Goal: Information Seeking & Learning: Find specific fact

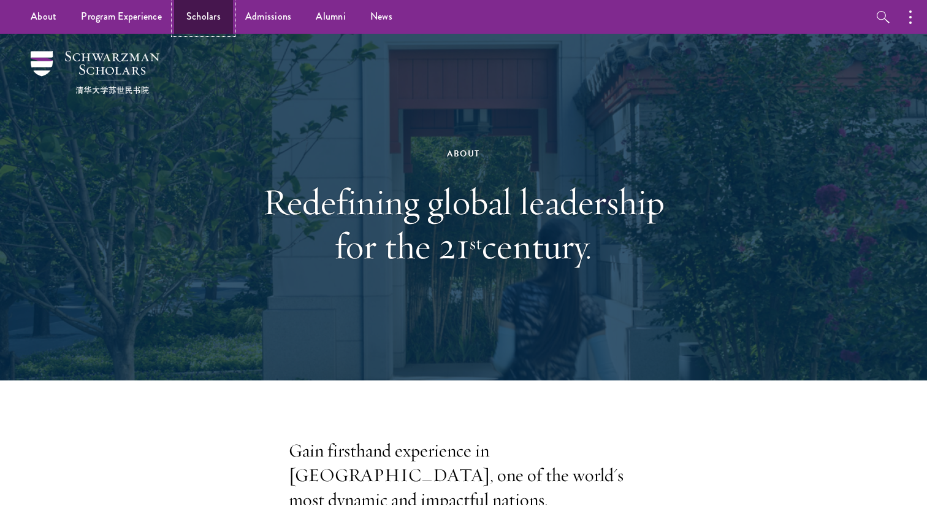
click at [209, 18] on link "Scholars" at bounding box center [203, 17] width 59 height 34
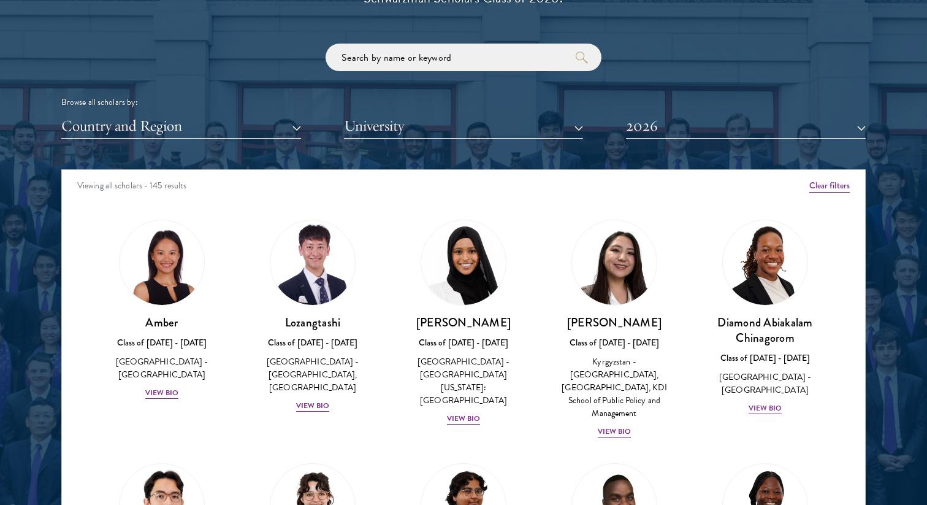
scroll to position [1467, 0]
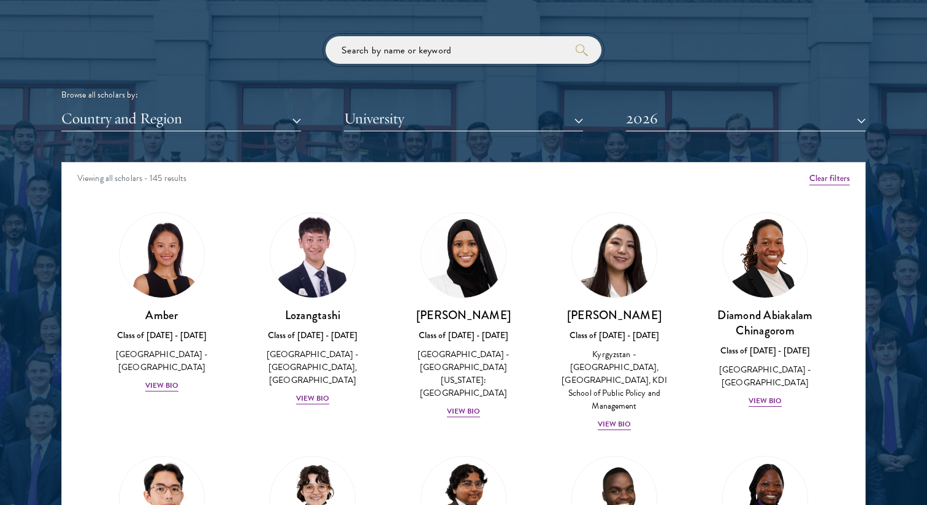
click at [378, 50] on input "search" at bounding box center [464, 50] width 276 height 28
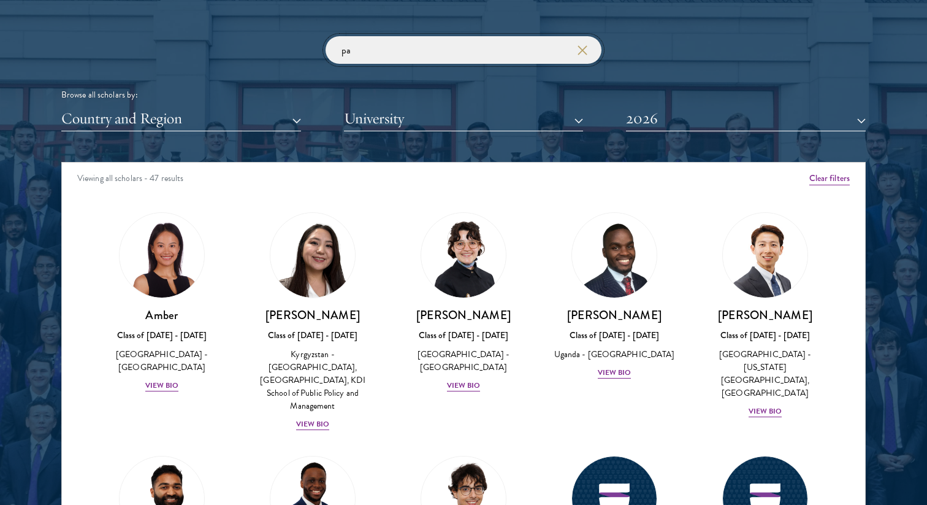
type input "p"
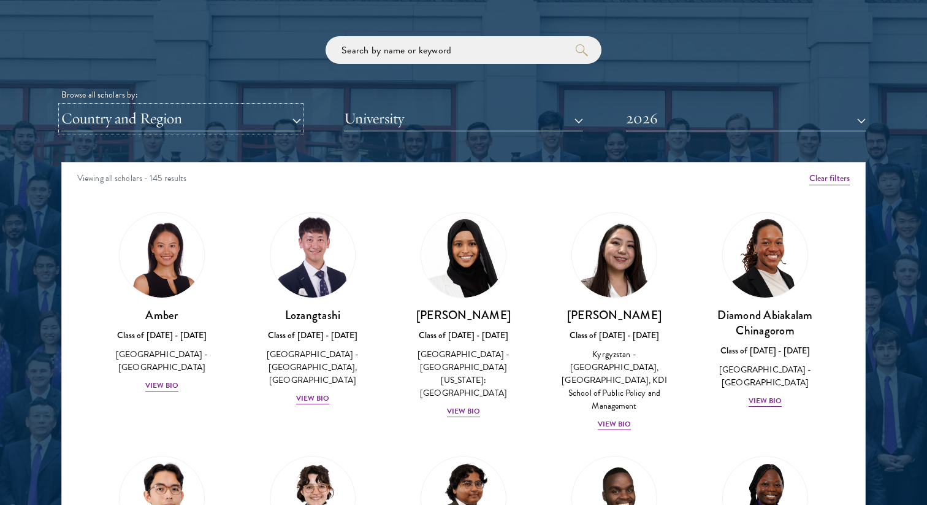
click at [227, 123] on button "Country and Region" at bounding box center [181, 118] width 240 height 25
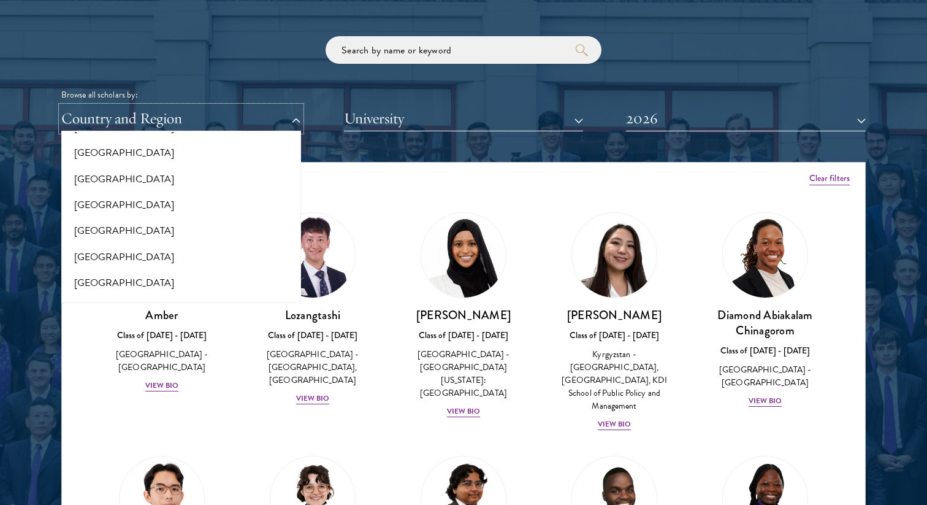
scroll to position [1740, 0]
click at [155, 238] on button "[GEOGRAPHIC_DATA]" at bounding box center [181, 234] width 232 height 26
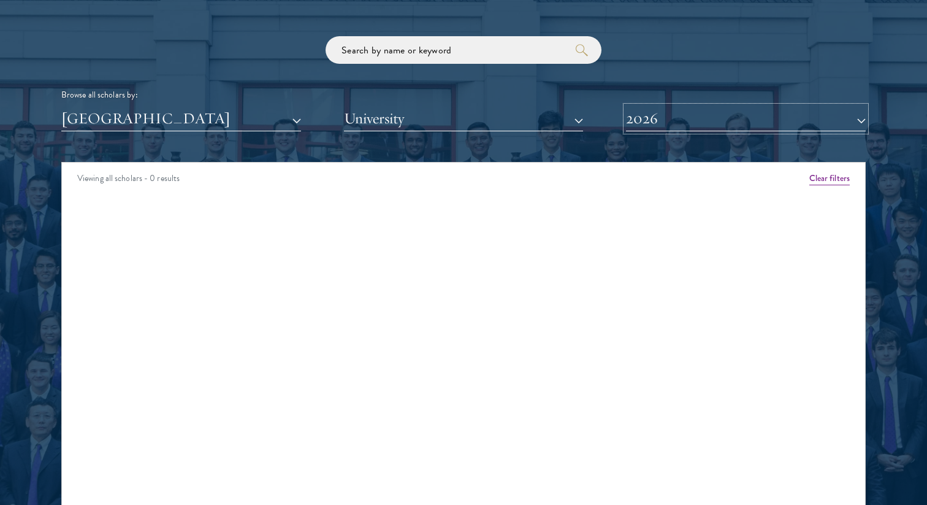
click at [692, 124] on button "2026" at bounding box center [746, 118] width 240 height 25
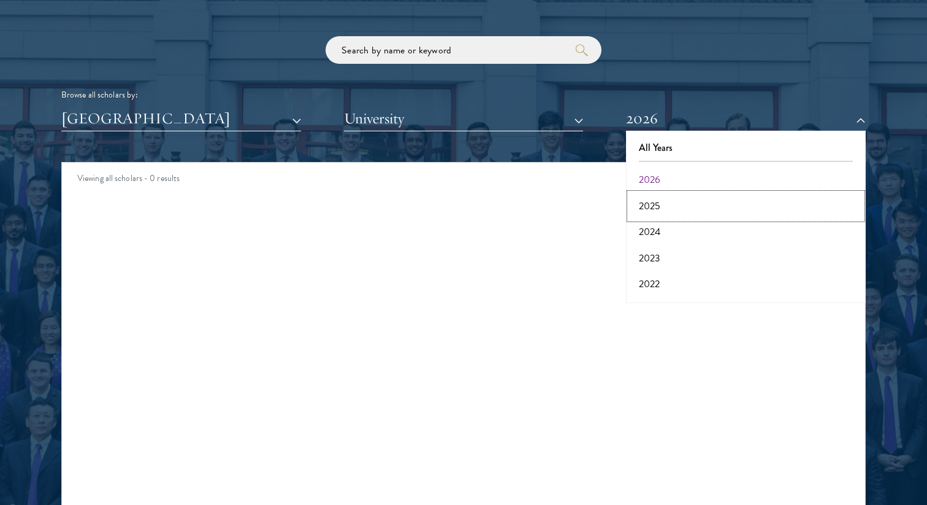
click at [659, 199] on button "2025" at bounding box center [746, 206] width 232 height 26
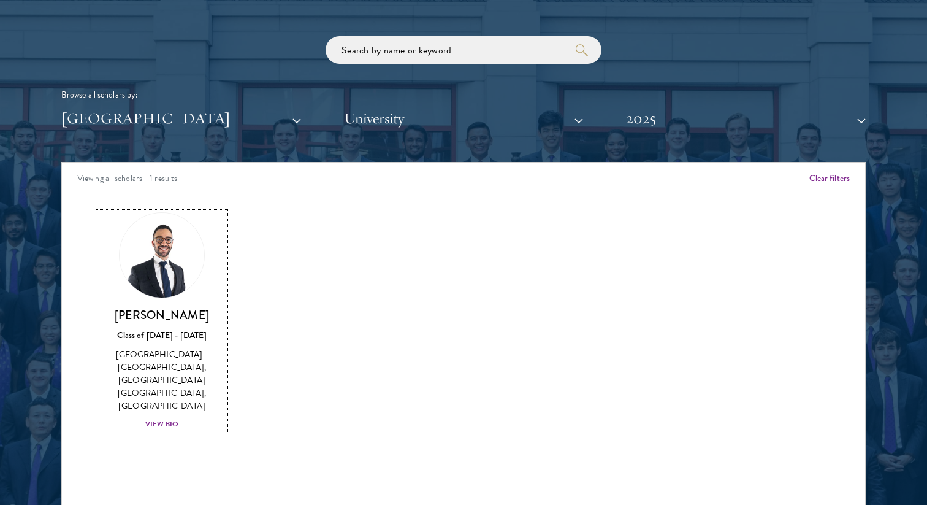
click at [167, 418] on div "View Bio" at bounding box center [162, 424] width 34 height 12
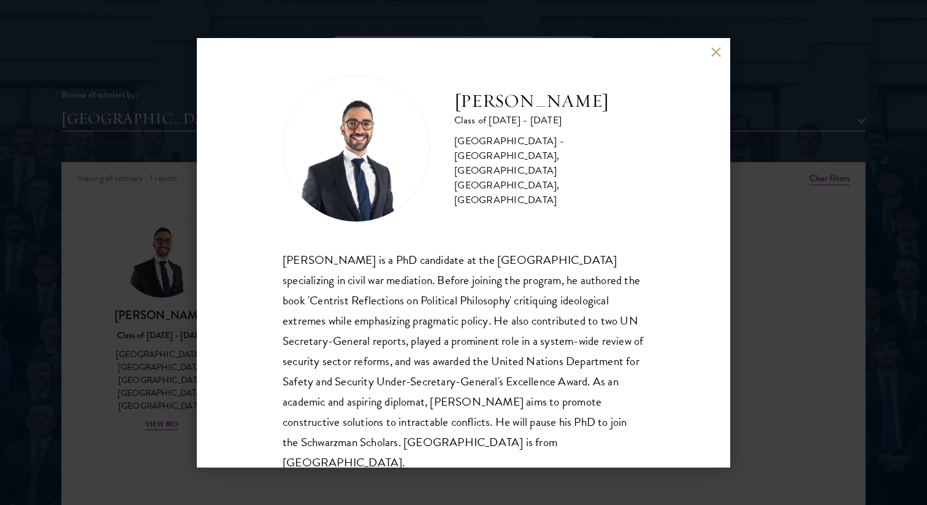
drag, startPoint x: 452, startPoint y: 123, endPoint x: 613, endPoint y: 129, distance: 160.8
click at [613, 130] on div "[PERSON_NAME] Class of [DATE] - [DATE] [GEOGRAPHIC_DATA] - [GEOGRAPHIC_DATA], […" at bounding box center [464, 148] width 362 height 147
copy h2 "[PERSON_NAME]"
